Goal: Information Seeking & Learning: Learn about a topic

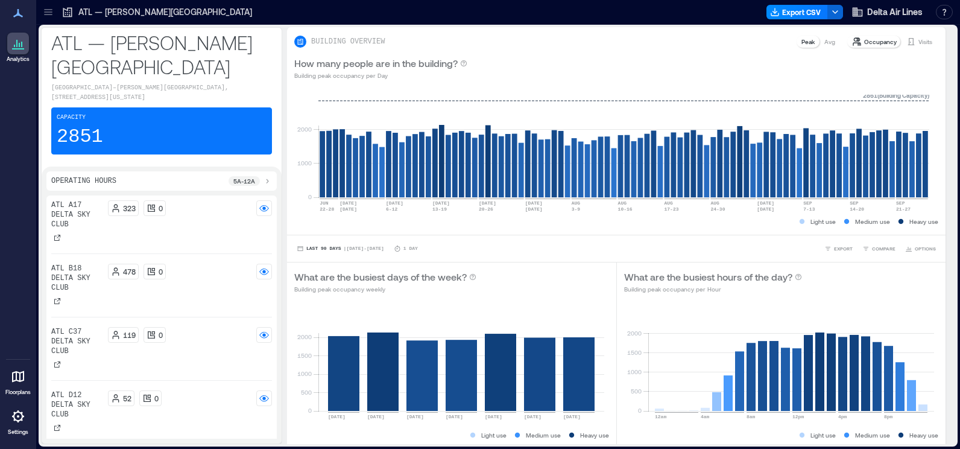
click at [157, 71] on p "ATL — [PERSON_NAME][GEOGRAPHIC_DATA]" at bounding box center [161, 54] width 221 height 48
click at [196, 11] on p "ATL — [PERSON_NAME][GEOGRAPHIC_DATA]" at bounding box center [165, 12] width 174 height 12
click at [69, 11] on icon at bounding box center [68, 12] width 12 height 12
click at [19, 16] on icon at bounding box center [18, 13] width 14 height 14
click at [75, 13] on div "ATL — [PERSON_NAME][GEOGRAPHIC_DATA]" at bounding box center [157, 12] width 191 height 12
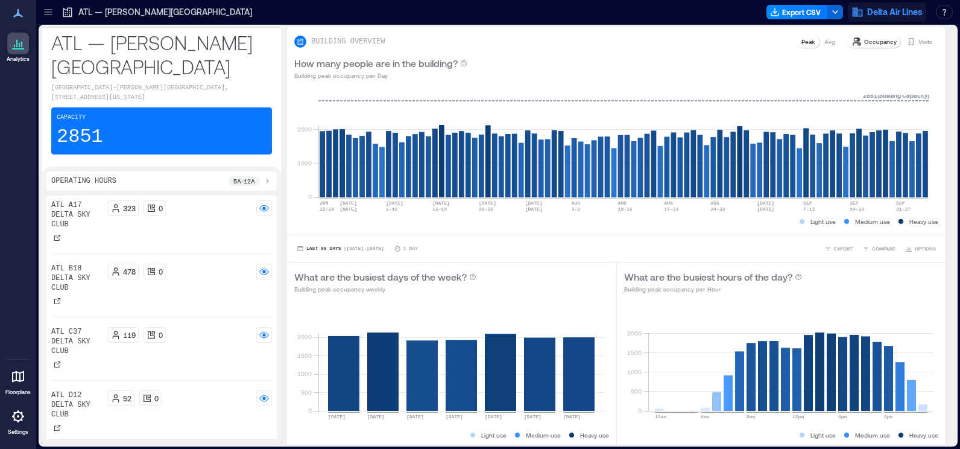
click at [619, 10] on span "Delta Air Lines" at bounding box center [894, 12] width 55 height 12
click at [81, 103] on p "[GEOGRAPHIC_DATA]–[PERSON_NAME][GEOGRAPHIC_DATA], [STREET_ADDRESS][US_STATE]" at bounding box center [161, 92] width 221 height 19
click at [133, 78] on p "ATL — [PERSON_NAME][GEOGRAPHIC_DATA]" at bounding box center [161, 54] width 221 height 48
click at [175, 65] on p "ATL — [PERSON_NAME][GEOGRAPHIC_DATA]" at bounding box center [161, 54] width 221 height 48
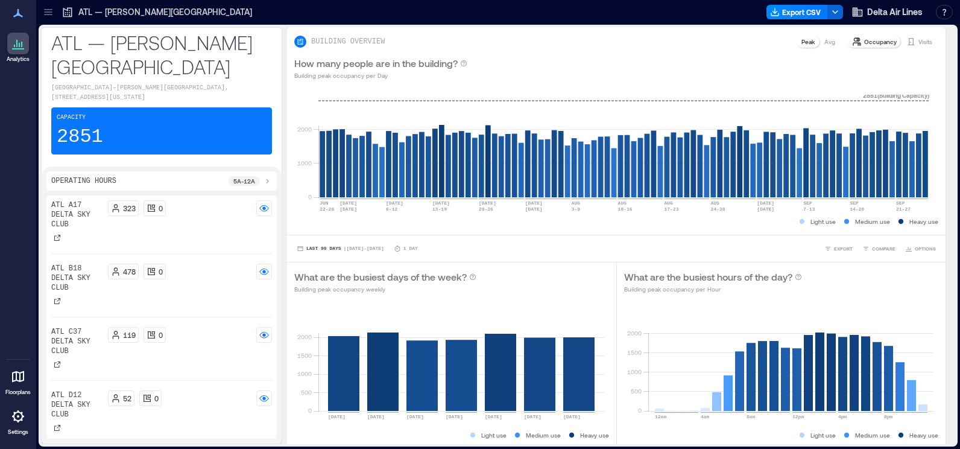
click at [71, 14] on icon at bounding box center [68, 12] width 12 height 12
click at [50, 12] on icon at bounding box center [48, 11] width 8 height 1
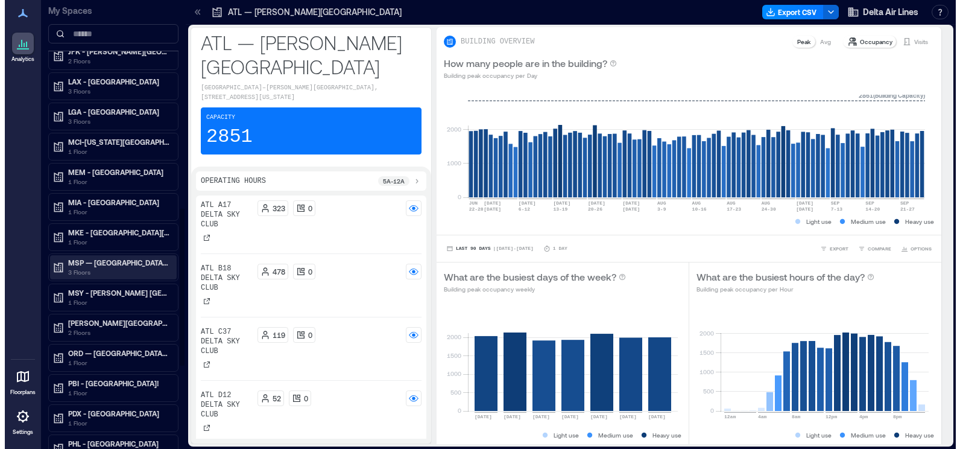
scroll to position [532, 0]
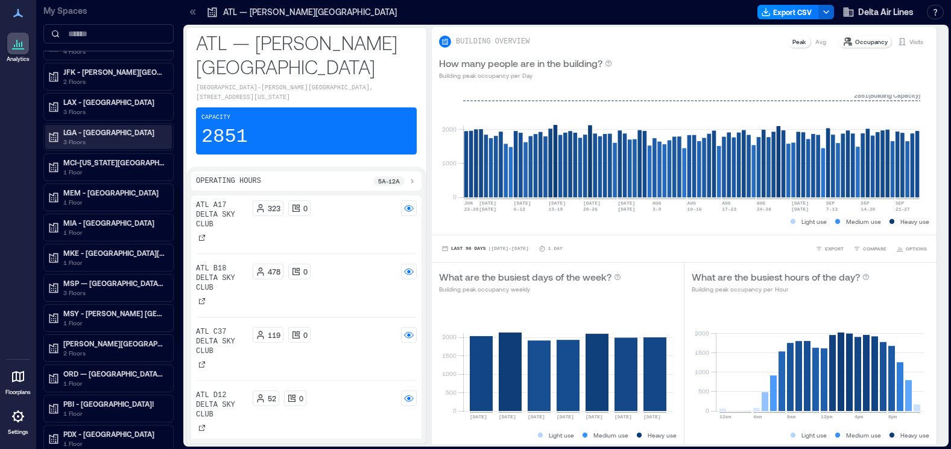
click at [121, 137] on p "3 Floors" at bounding box center [113, 142] width 101 height 10
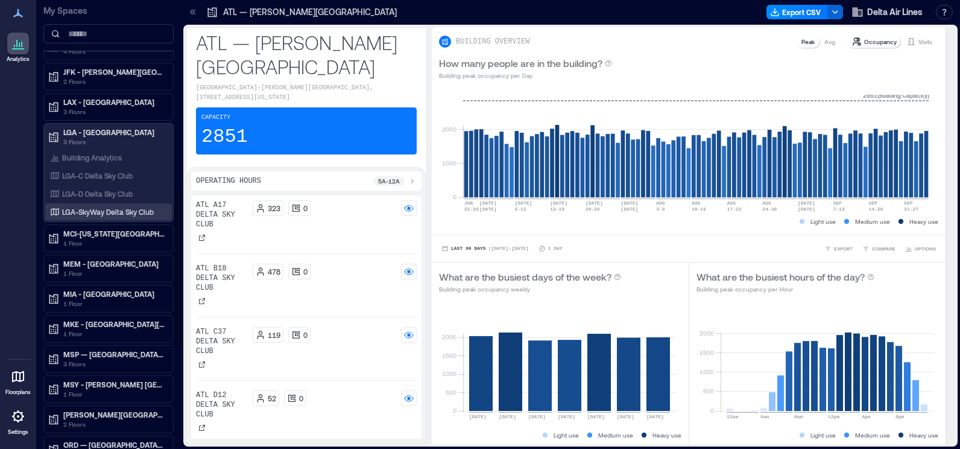
click at [118, 213] on p "LGA-SkyWay Delta Sky Club" at bounding box center [108, 212] width 92 height 10
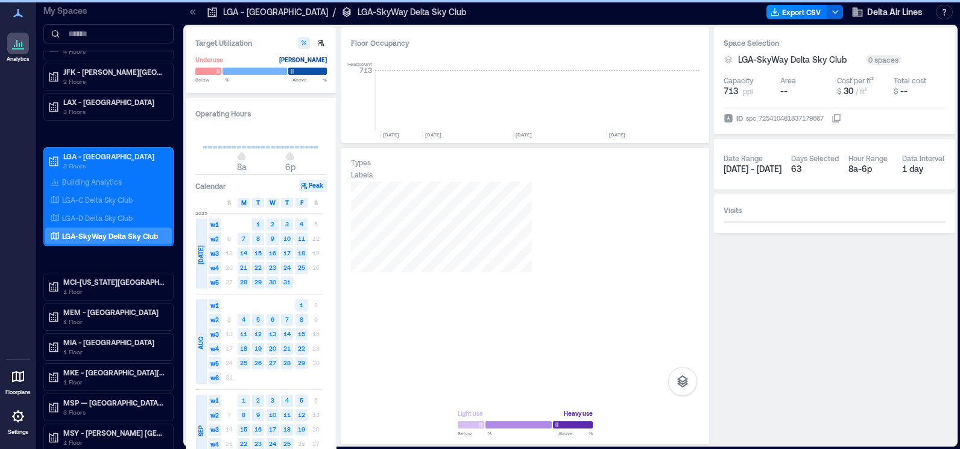
scroll to position [0, 6226]
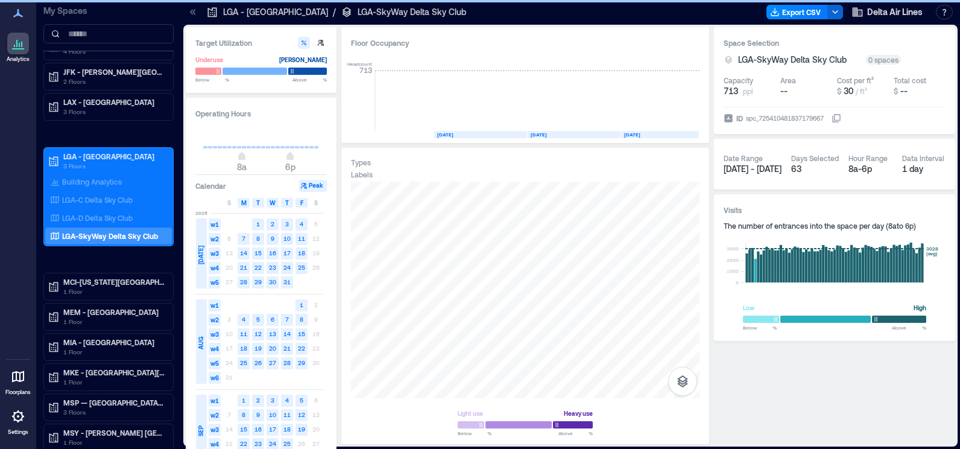
click at [290, 367] on text "25" at bounding box center [286, 443] width 7 height 7
click at [288, 367] on text "25" at bounding box center [286, 443] width 7 height 7
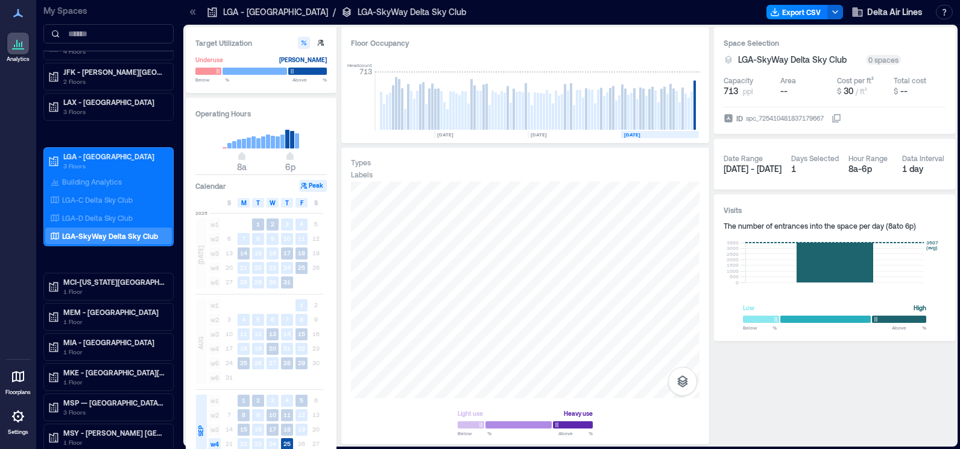
click at [619, 137] on div "Space Selection LGA-SkyWay Delta Sky Club 0 spaces Capacity 713 ppl Area -- Cos…" at bounding box center [834, 184] width 241 height 314
click at [619, 306] on div "Low High" at bounding box center [834, 307] width 183 height 12
click at [619, 213] on h3 "Visits" at bounding box center [835, 210] width 222 height 12
click at [390, 181] on div "Types Labels Light use Heavy use Below ** % Above ** %" at bounding box center [525, 295] width 349 height 277
click at [289, 367] on text "25" at bounding box center [286, 443] width 7 height 7
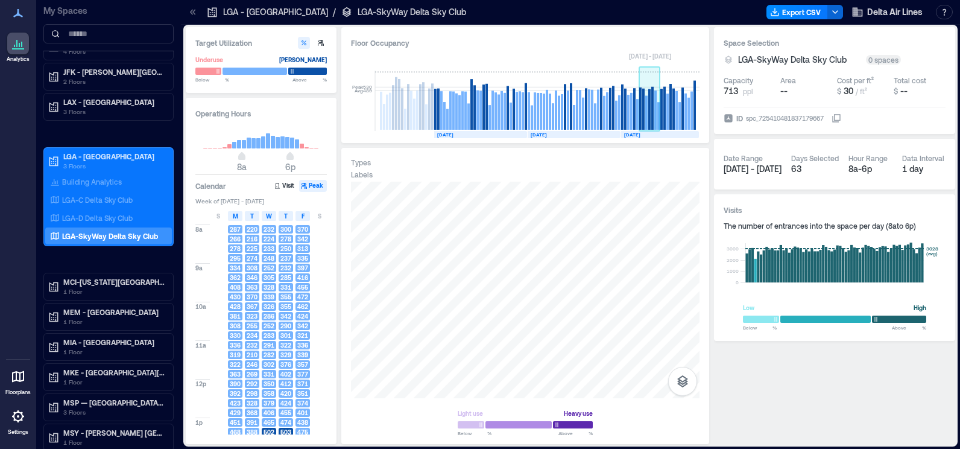
click at [619, 125] on rect at bounding box center [649, 109] width 2 height 40
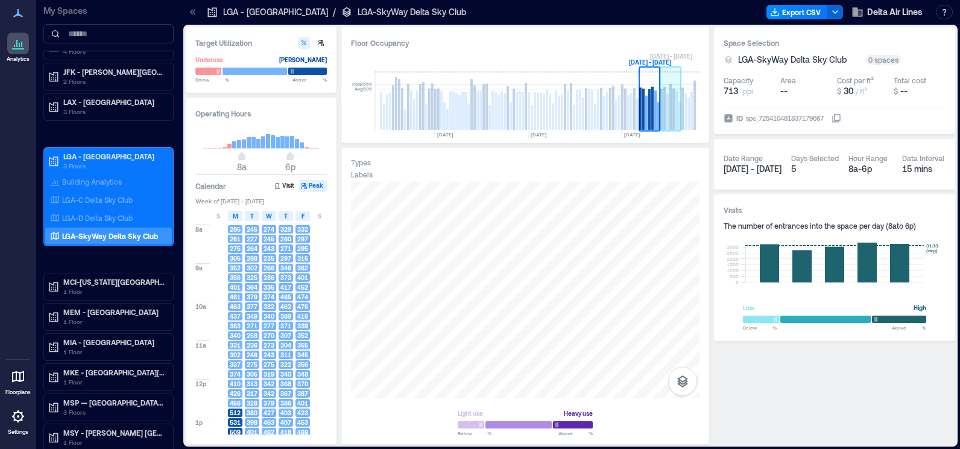
click at [619, 127] on rect at bounding box center [676, 110] width 2 height 39
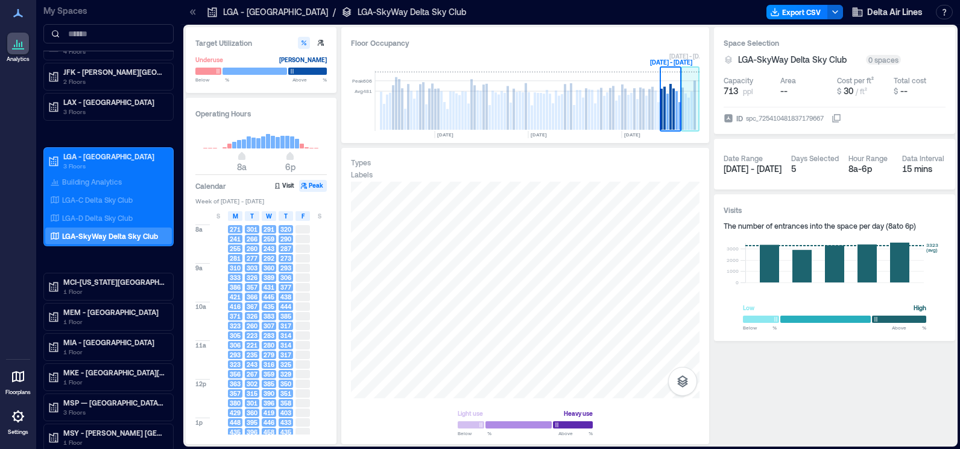
click at [619, 123] on rect at bounding box center [685, 111] width 2 height 36
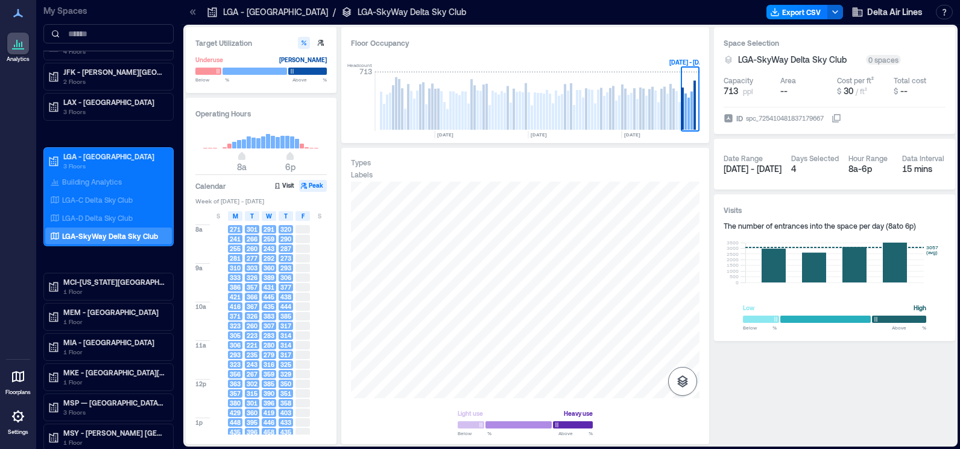
click at [619, 367] on icon "button" at bounding box center [682, 381] width 11 height 12
click at [252, 200] on span "Week of [DATE] - [DATE]" at bounding box center [260, 201] width 131 height 8
click at [315, 184] on button "Peak" at bounding box center [313, 186] width 28 height 12
click at [292, 125] on icon at bounding box center [261, 136] width 116 height 24
click at [313, 117] on h3 "Operating Hours" at bounding box center [260, 113] width 131 height 12
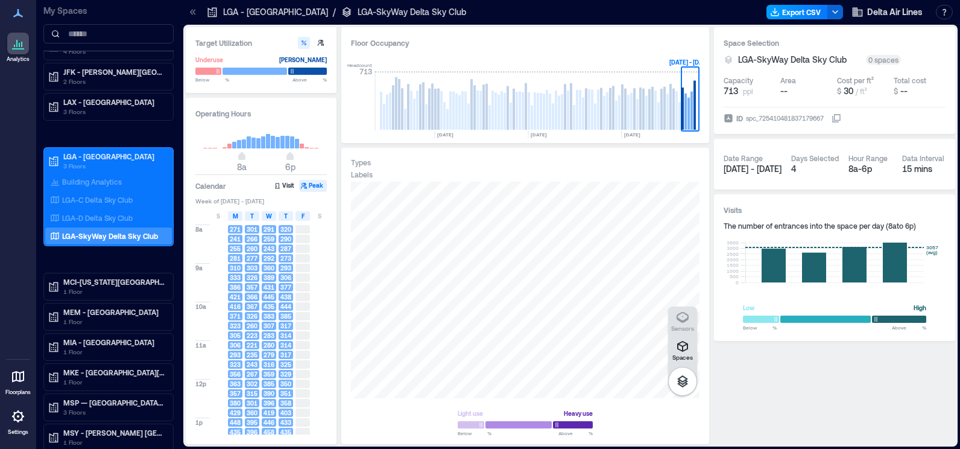
click at [619, 8] on button "Export CSV" at bounding box center [797, 12] width 62 height 14
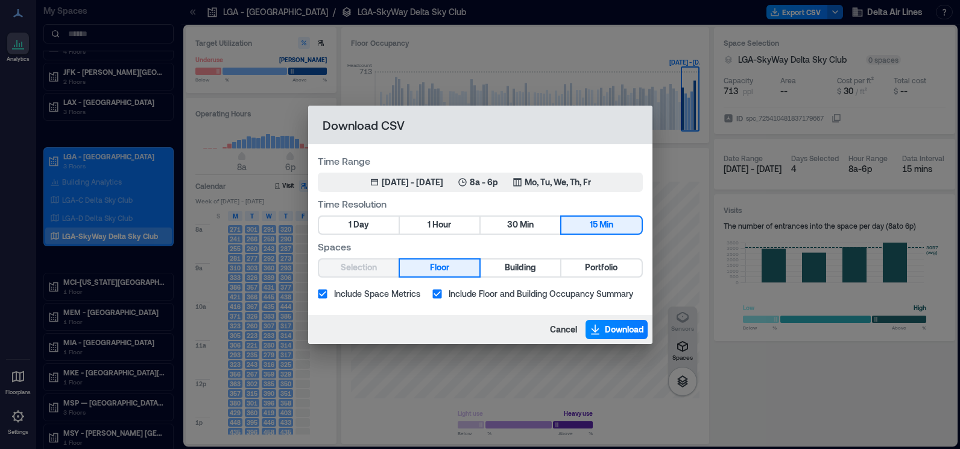
click at [446, 273] on span "Floor" at bounding box center [439, 267] width 19 height 15
click at [587, 219] on button "15 Min" at bounding box center [601, 224] width 80 height 17
click at [607, 332] on span "Download" at bounding box center [624, 329] width 39 height 12
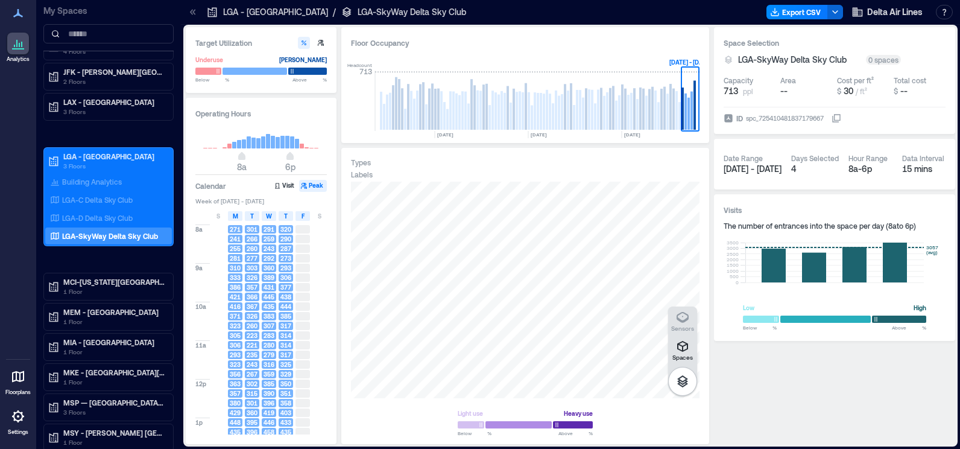
click at [591, 16] on div at bounding box center [618, 11] width 287 height 19
click at [619, 163] on div "8a - 6p" at bounding box center [870, 169] width 44 height 12
click at [619, 169] on div "8a - 6p" at bounding box center [870, 169] width 44 height 12
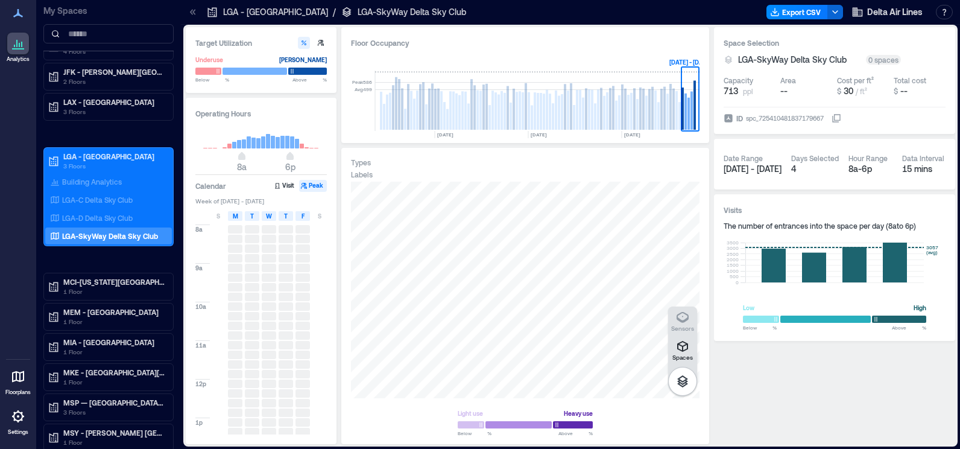
scroll to position [0, 6226]
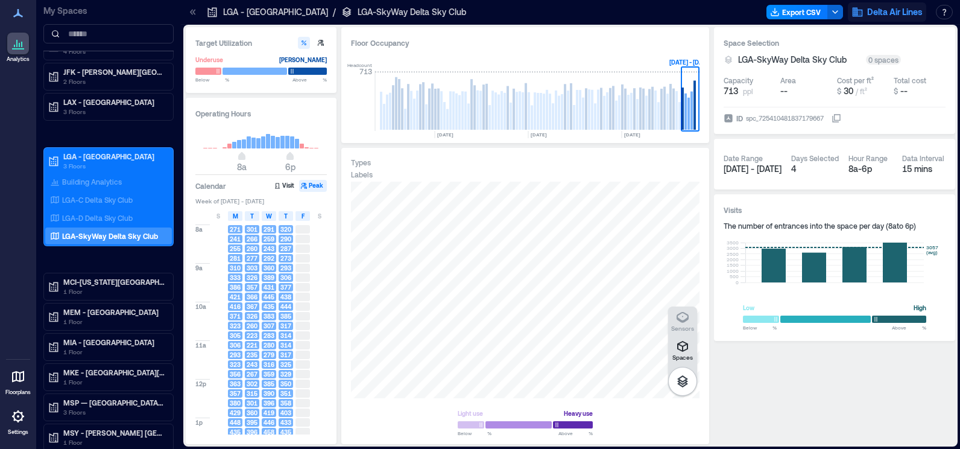
click at [619, 11] on button "Delta Air Lines" at bounding box center [887, 11] width 78 height 19
click at [619, 11] on span "Delta Air Lines" at bounding box center [894, 12] width 55 height 12
click at [286, 186] on button "Visit" at bounding box center [285, 186] width 25 height 12
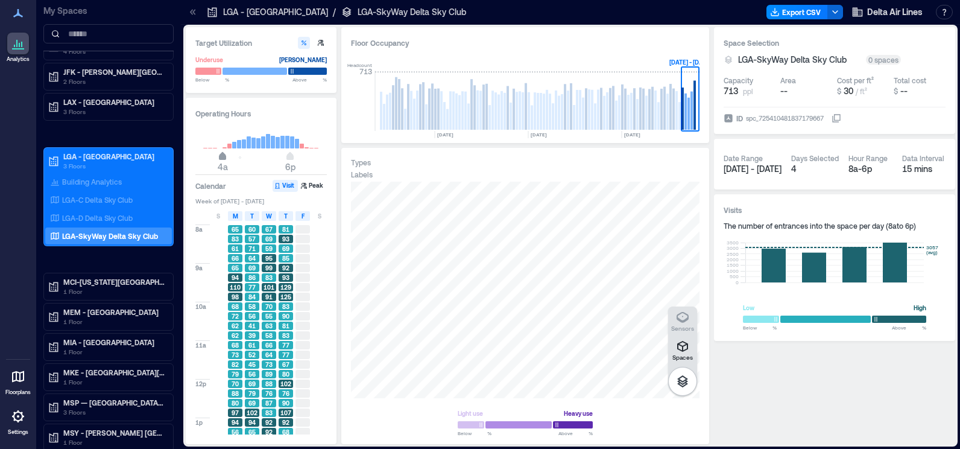
type input "*"
drag, startPoint x: 241, startPoint y: 156, endPoint x: 217, endPoint y: 157, distance: 24.1
click at [217, 157] on span "3a" at bounding box center [217, 157] width 7 height 5
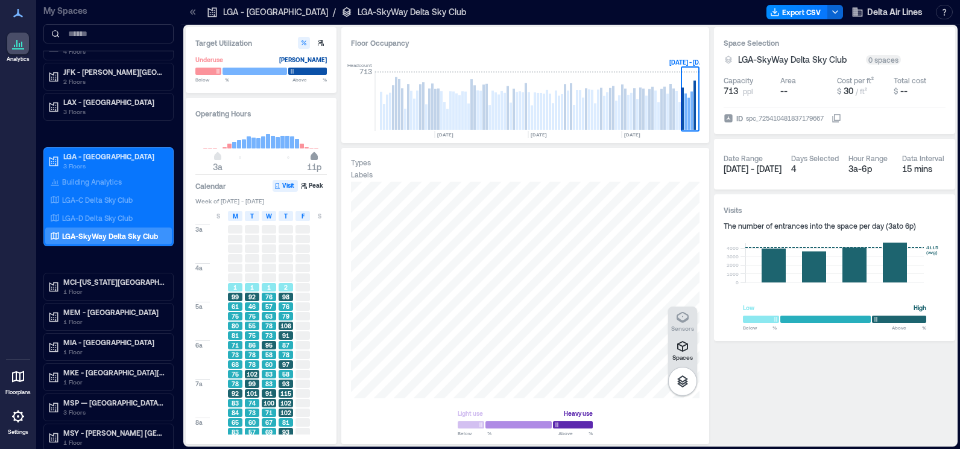
type input "**"
drag, startPoint x: 290, startPoint y: 161, endPoint x: 320, endPoint y: 163, distance: 29.6
click at [320, 163] on span "12a" at bounding box center [319, 167] width 14 height 12
click at [619, 14] on button "Export CSV" at bounding box center [797, 12] width 62 height 14
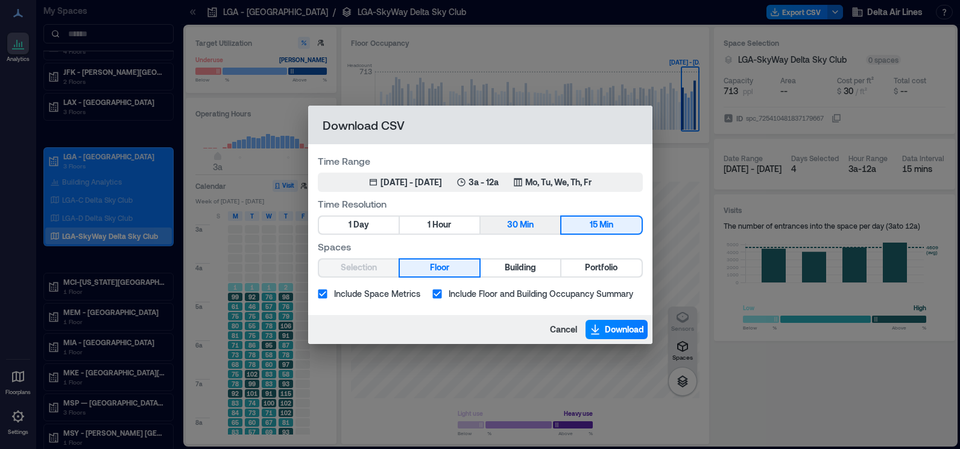
click at [539, 229] on button "30 Min" at bounding box center [521, 224] width 80 height 17
click at [602, 327] on button "Download" at bounding box center [616, 329] width 62 height 19
